Goal: Task Accomplishment & Management: Use online tool/utility

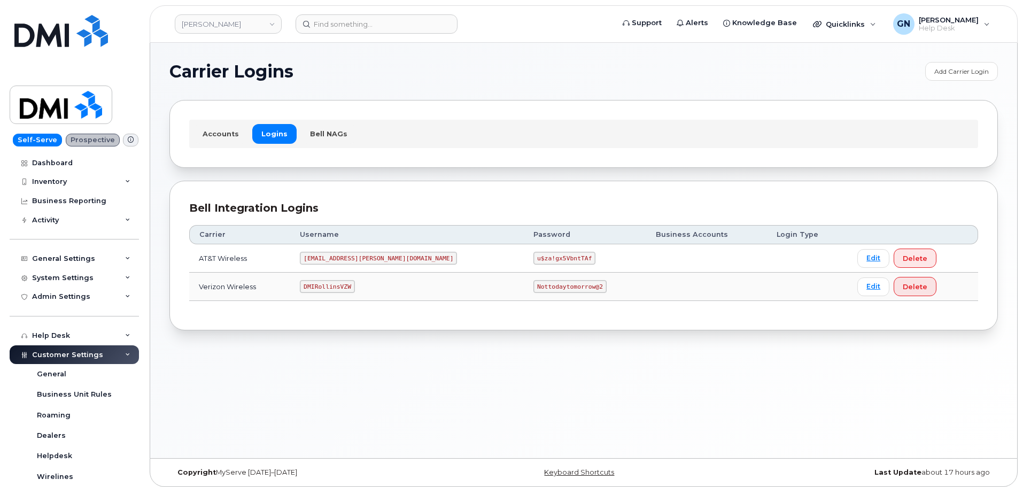
click at [341, 287] on code "DMIRollinsVZW" at bounding box center [327, 286] width 55 height 13
copy code "DMIRollinsVZW"
click at [534, 287] on code "Nottodaytomorrow@2" at bounding box center [570, 286] width 73 height 13
click at [534, 286] on code "Nottodaytomorrow@2" at bounding box center [570, 286] width 73 height 13
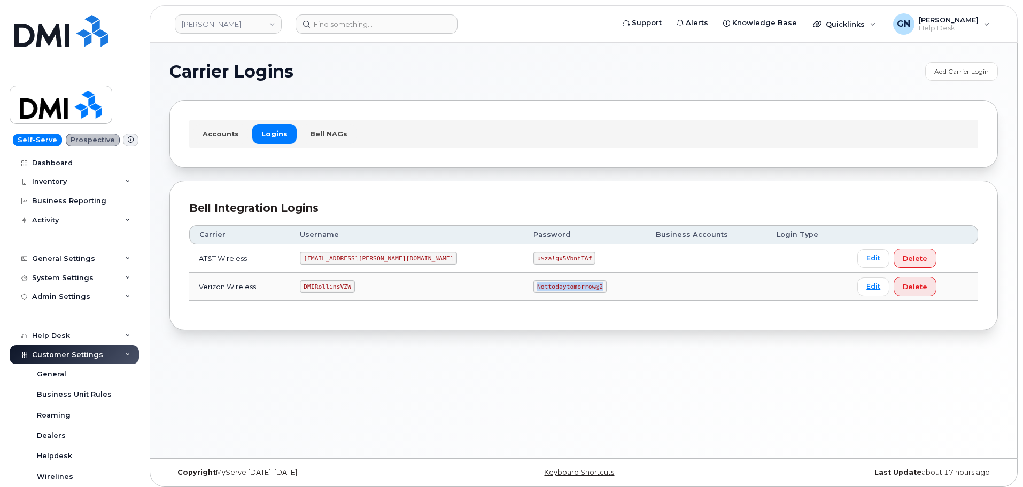
click at [534, 285] on code "Nottodaytomorrow@2" at bounding box center [570, 286] width 73 height 13
copy code "Nottodaytomorrow@2"
